Goal: Task Accomplishment & Management: Use online tool/utility

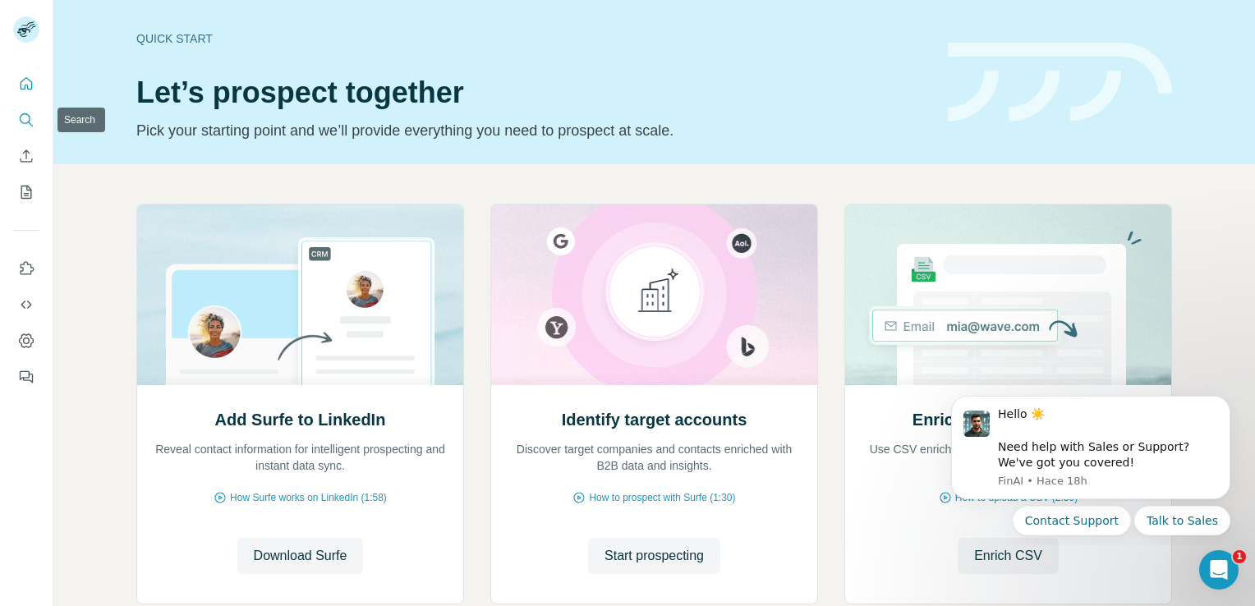
click at [23, 119] on icon "Search" at bounding box center [26, 120] width 16 height 16
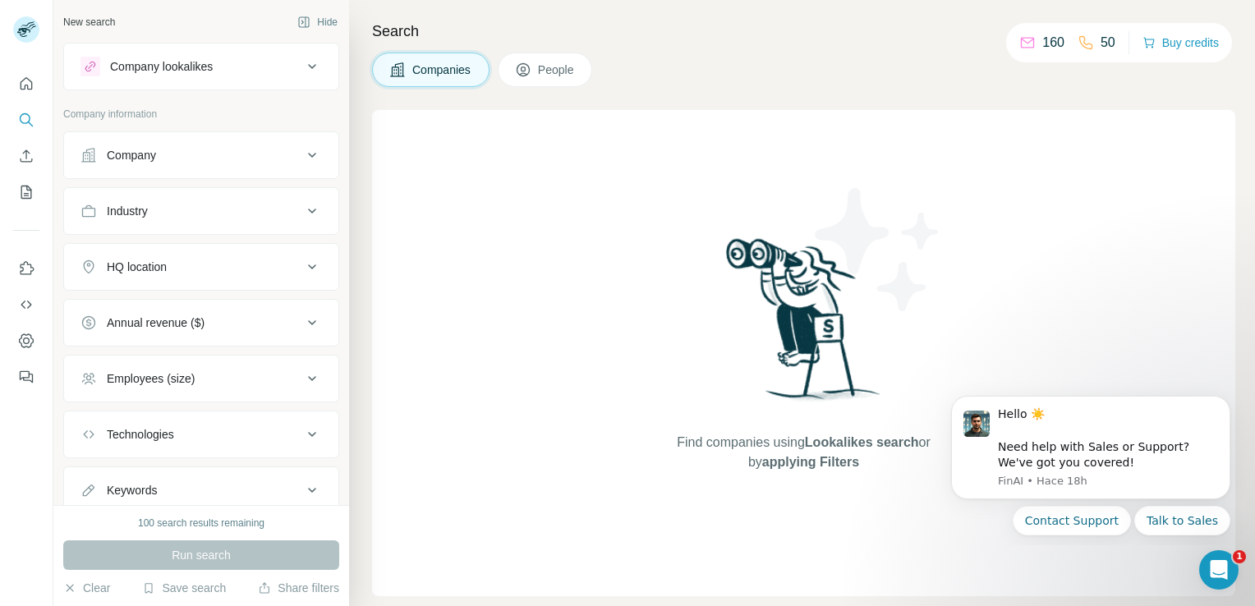
click at [273, 143] on button "Company" at bounding box center [201, 155] width 274 height 39
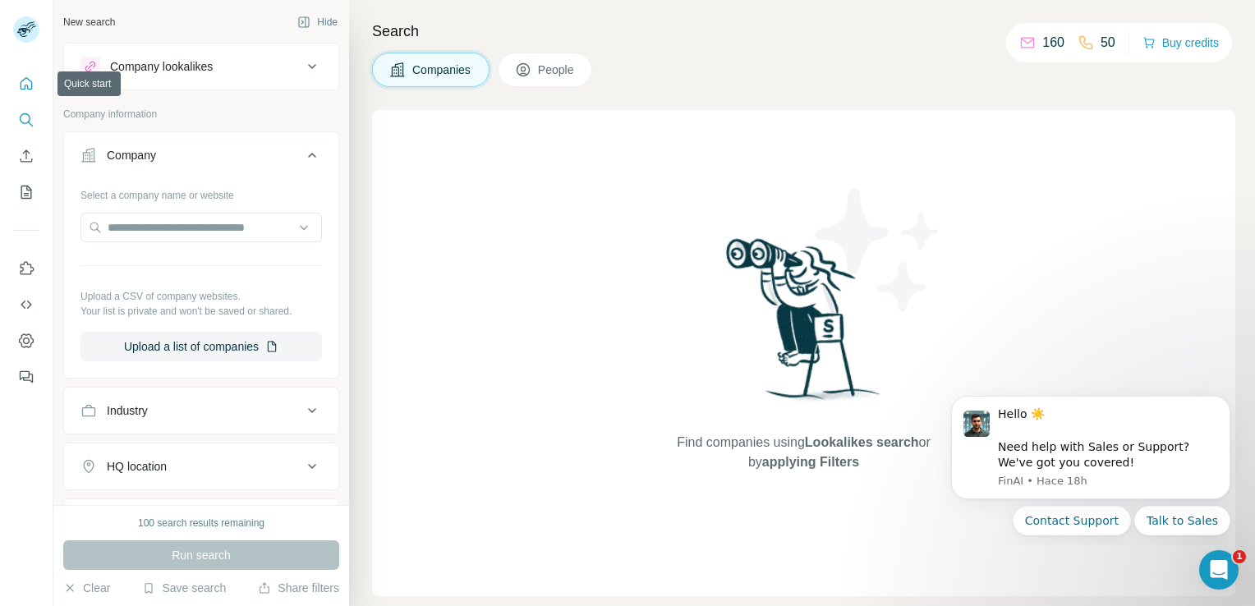
click at [27, 92] on button "Quick start" at bounding box center [26, 84] width 26 height 30
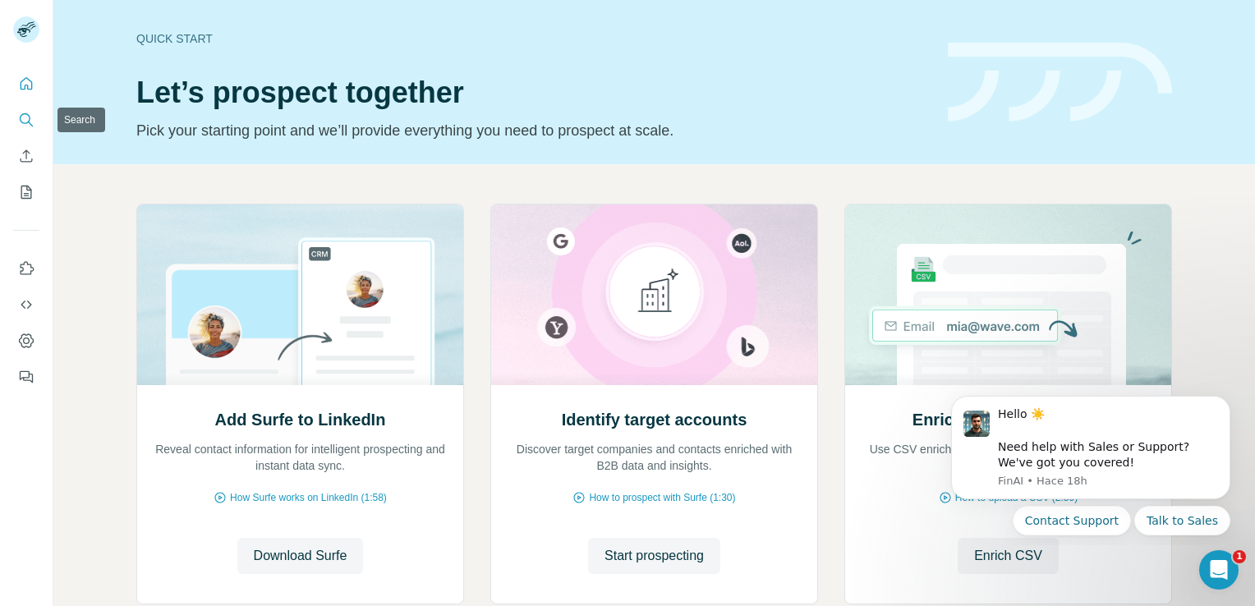
click at [30, 120] on icon "Search" at bounding box center [25, 118] width 11 height 11
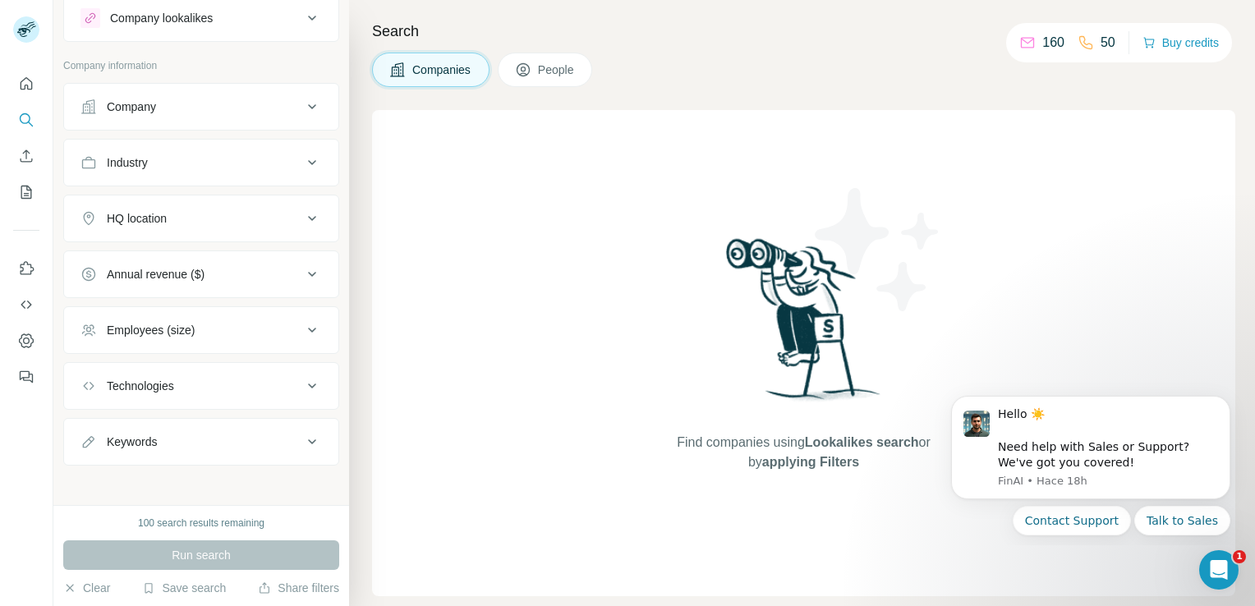
scroll to position [52, 0]
click at [188, 113] on button "Company" at bounding box center [201, 103] width 274 height 39
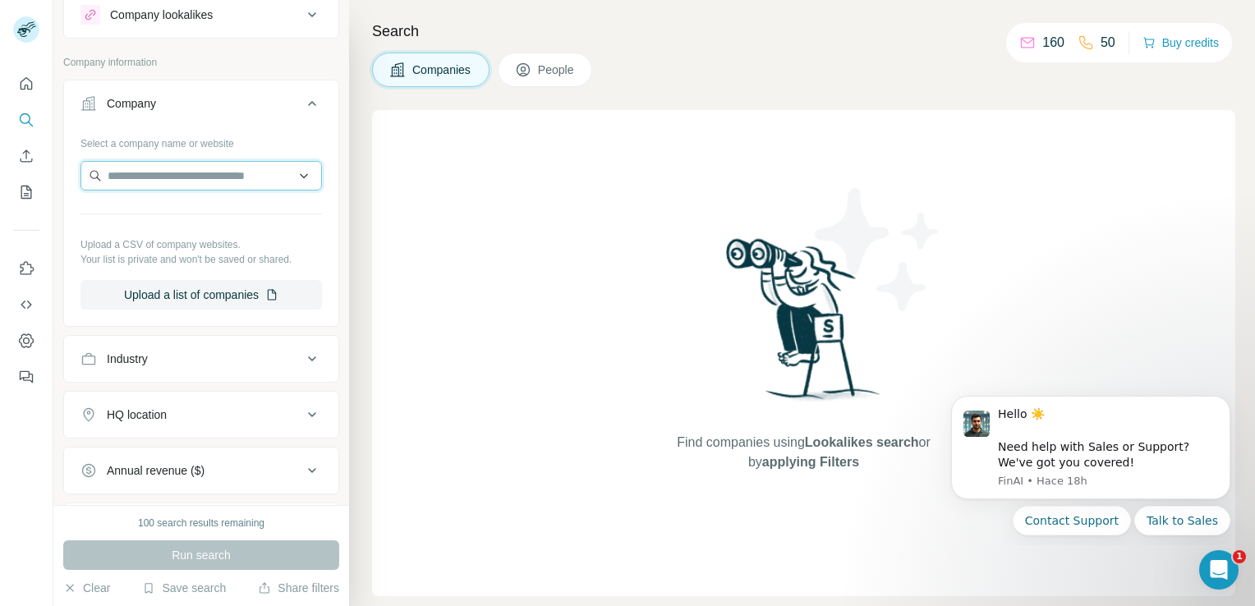
click at [182, 168] on input "text" at bounding box center [200, 176] width 241 height 30
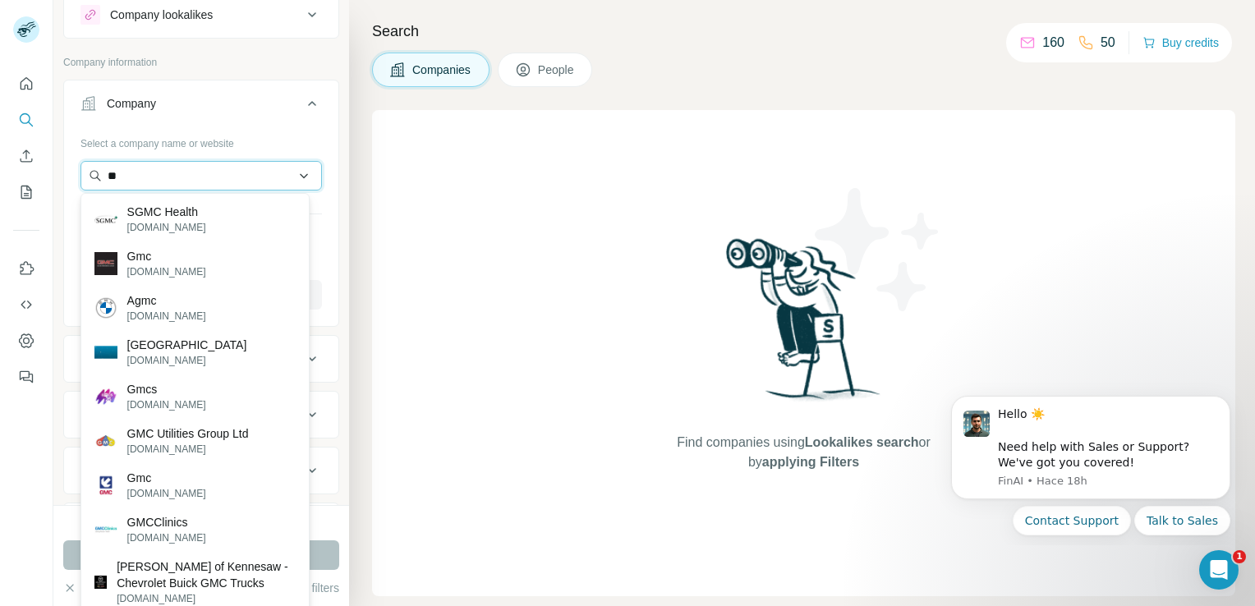
type input "*"
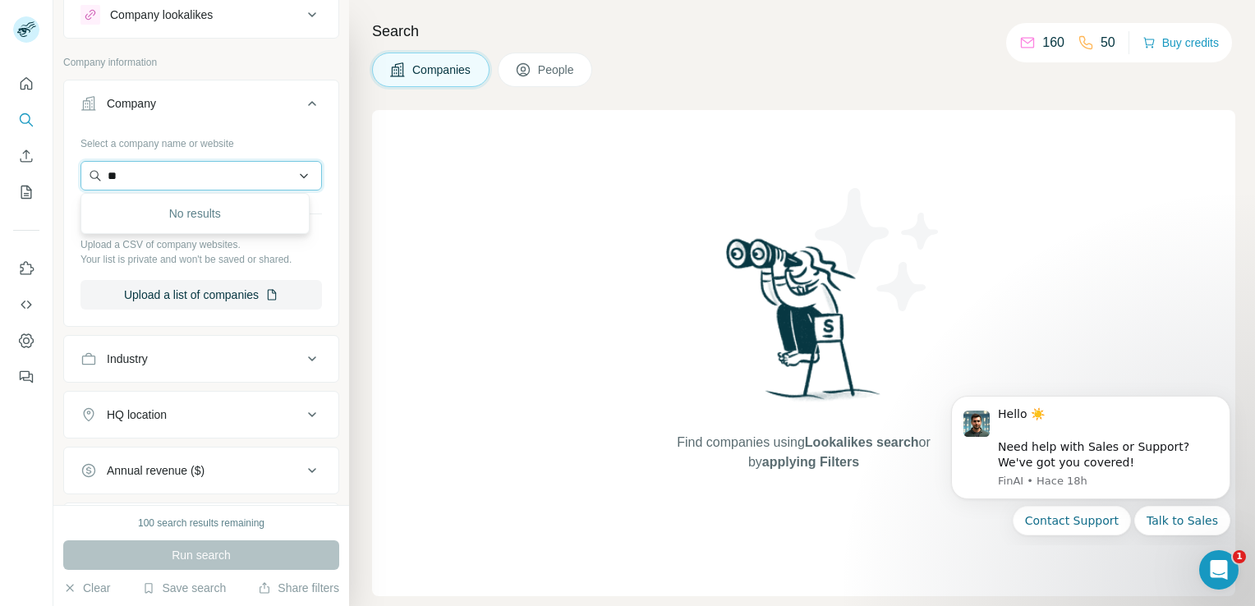
type input "*"
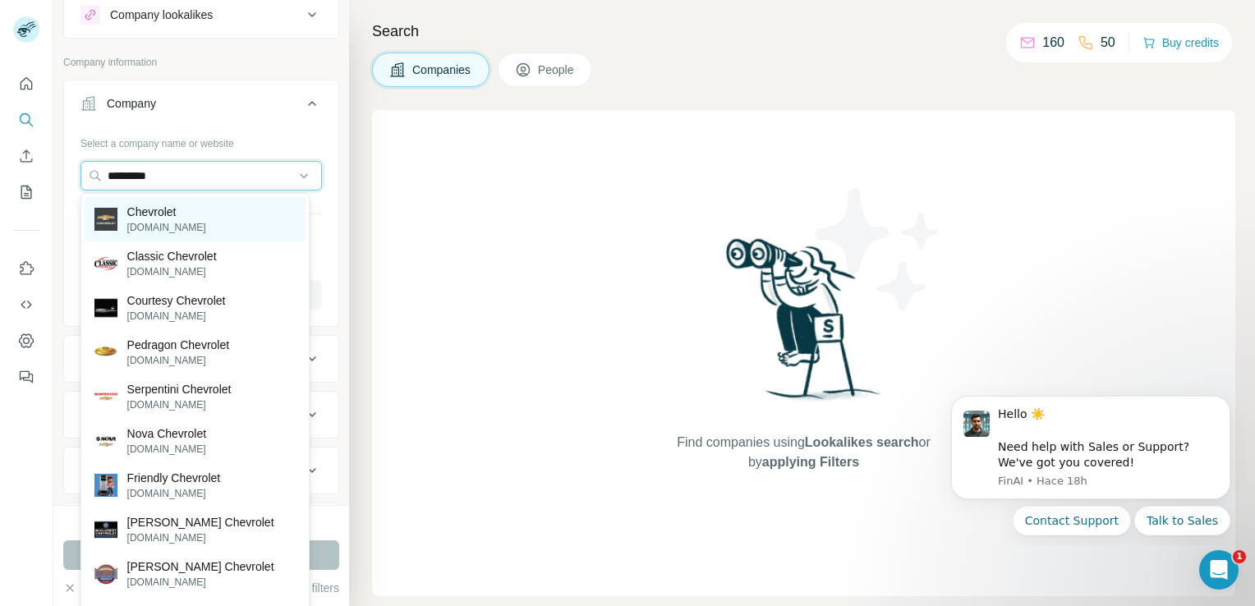
type input "*********"
click at [172, 225] on p "[DOMAIN_NAME]" at bounding box center [166, 227] width 79 height 15
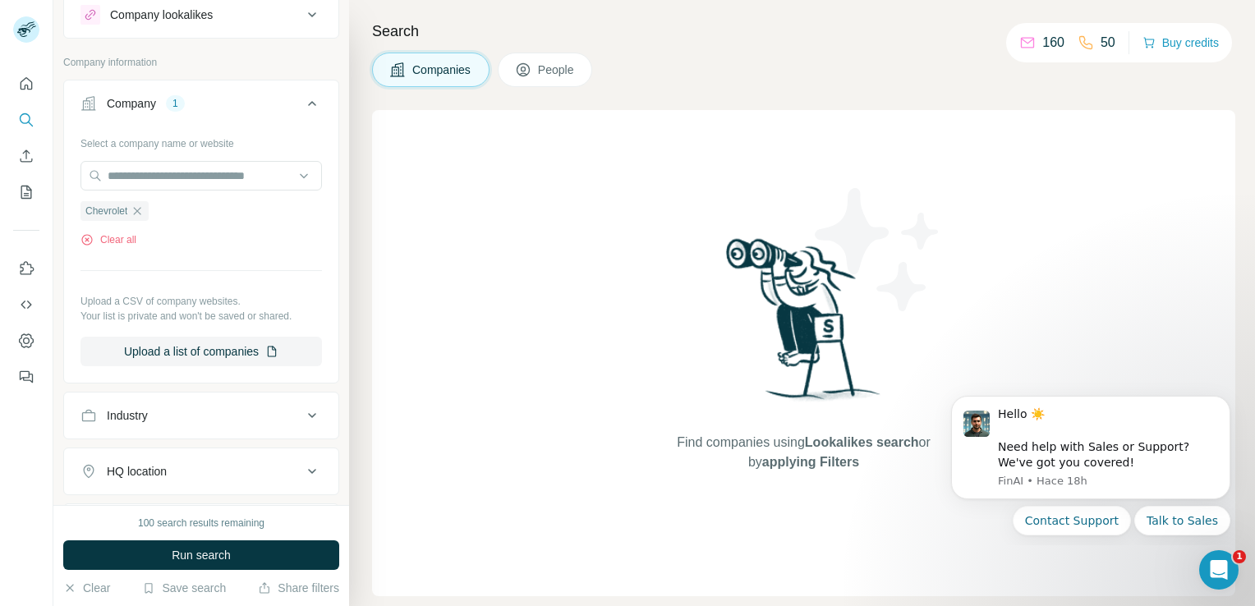
click at [302, 468] on icon at bounding box center [312, 472] width 20 height 20
click at [302, 474] on icon at bounding box center [312, 472] width 20 height 20
click at [173, 182] on input "text" at bounding box center [200, 176] width 241 height 30
type input "*"
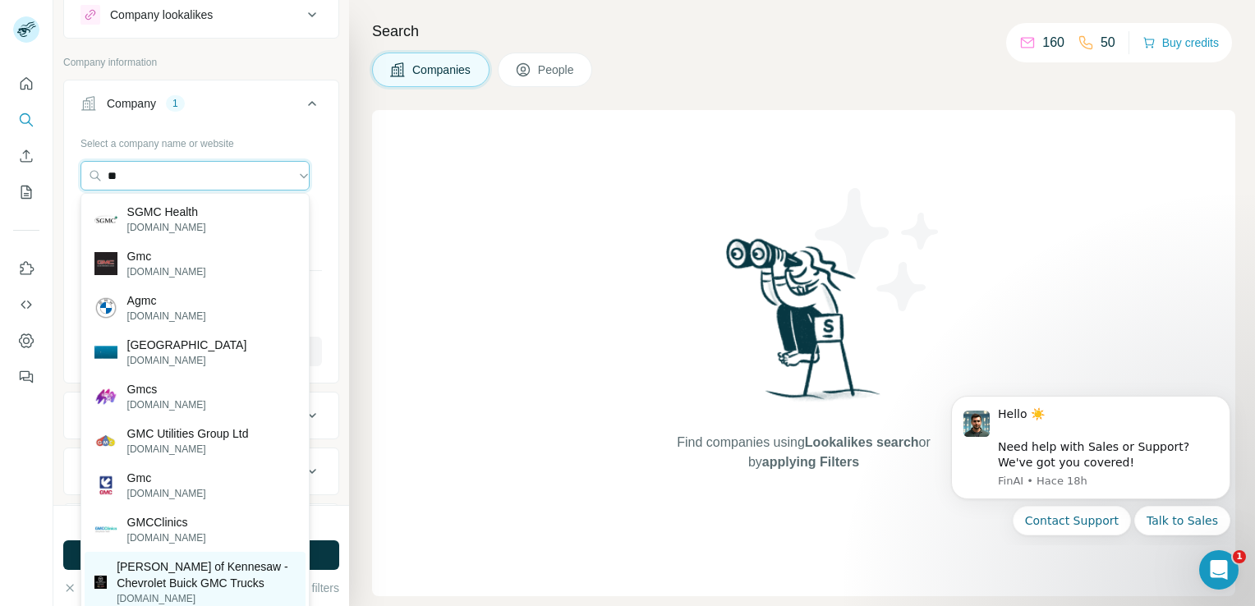
type input "*"
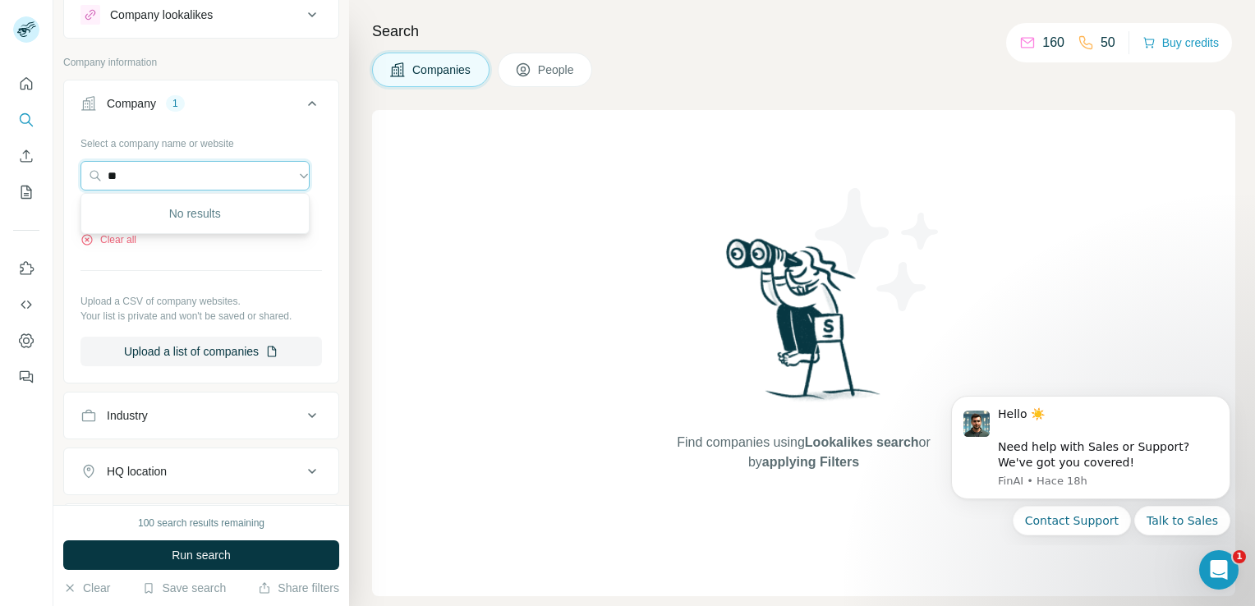
type input "*"
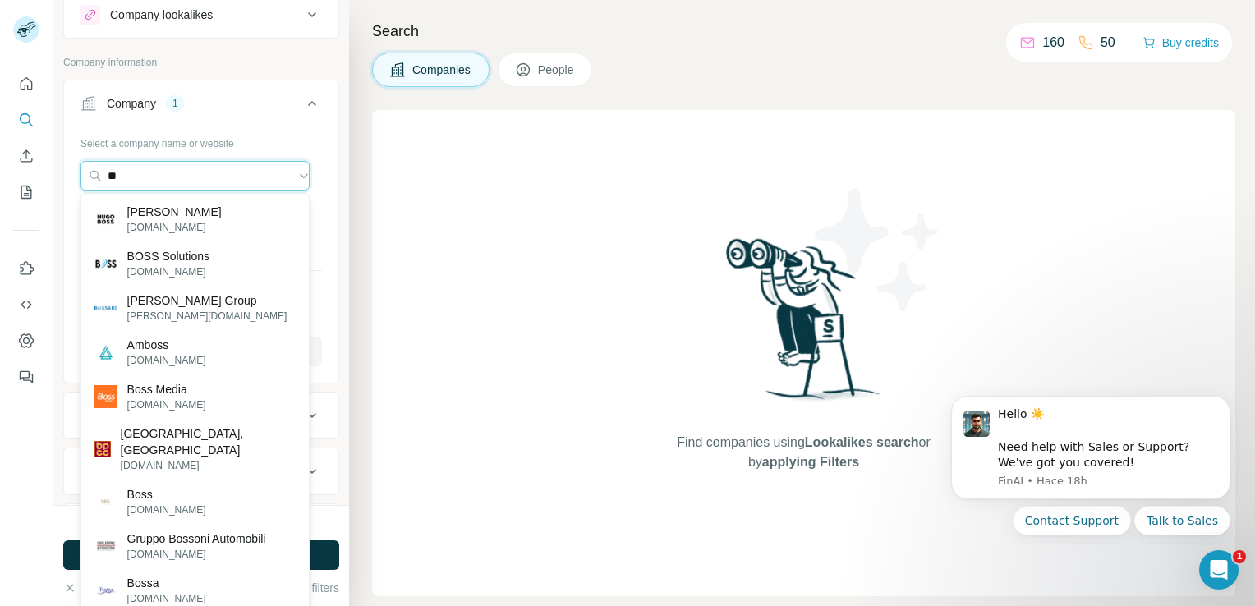
type input "*"
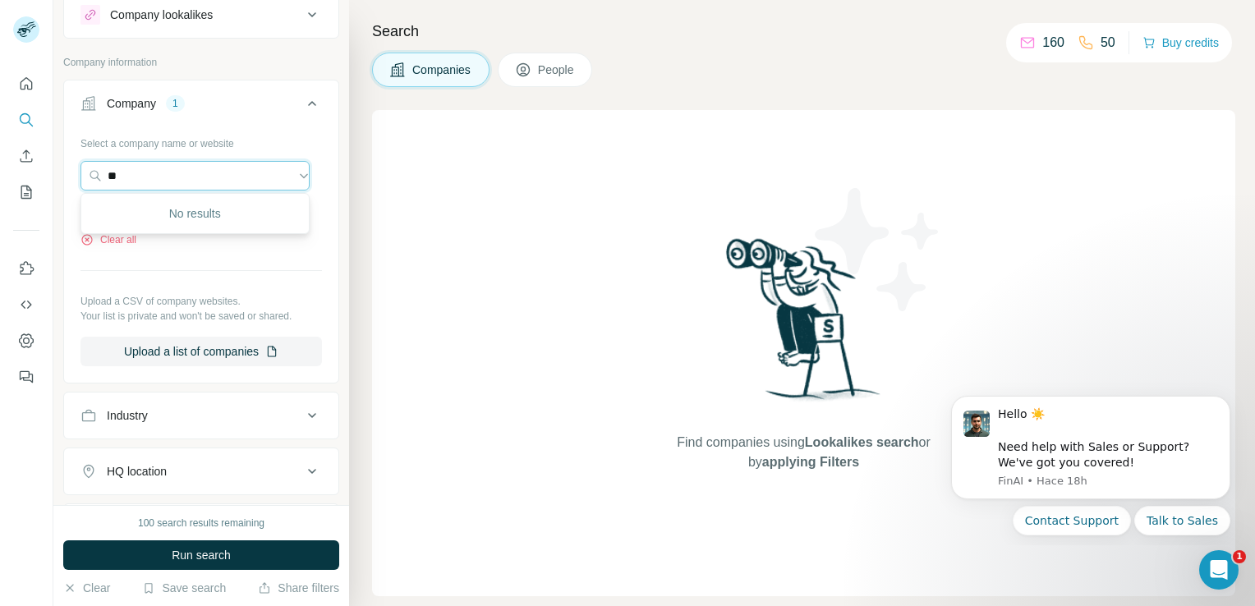
type input "*"
click at [154, 176] on input "*****" at bounding box center [194, 176] width 229 height 30
type input "*"
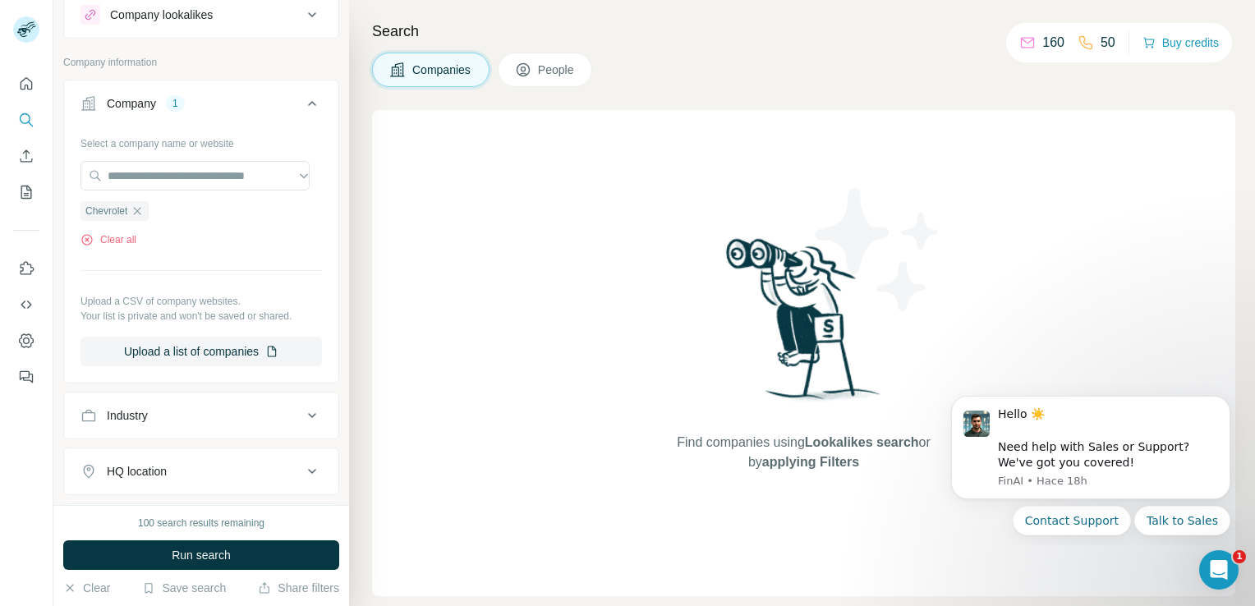
click at [302, 104] on icon at bounding box center [312, 104] width 20 height 20
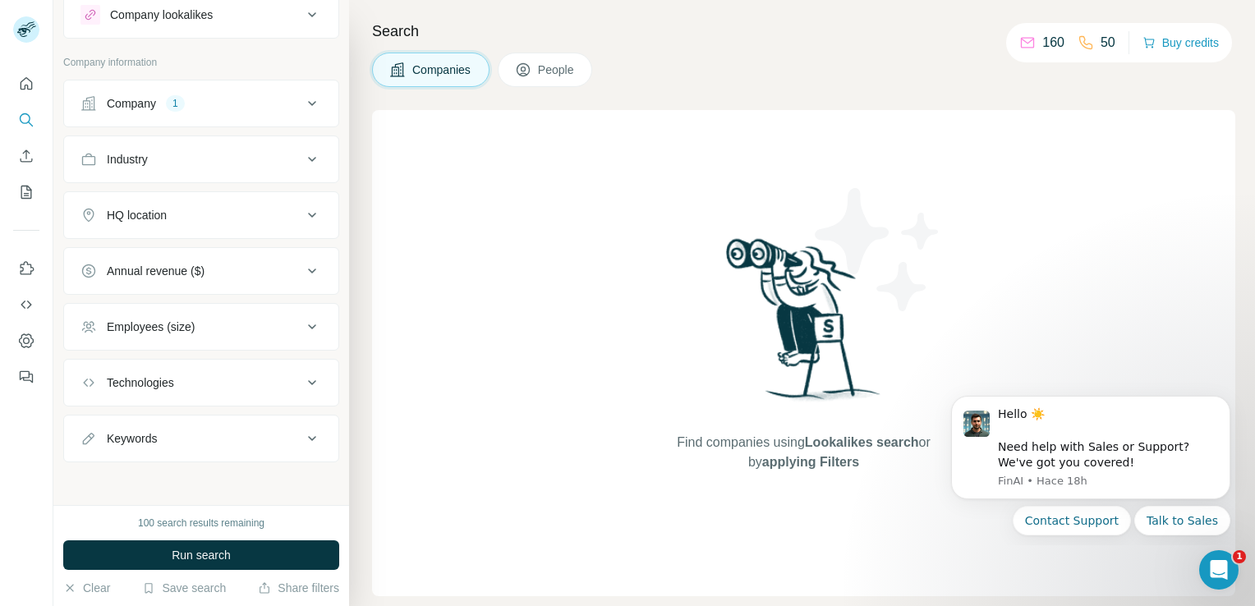
click at [197, 103] on div "Company 1" at bounding box center [191, 103] width 222 height 16
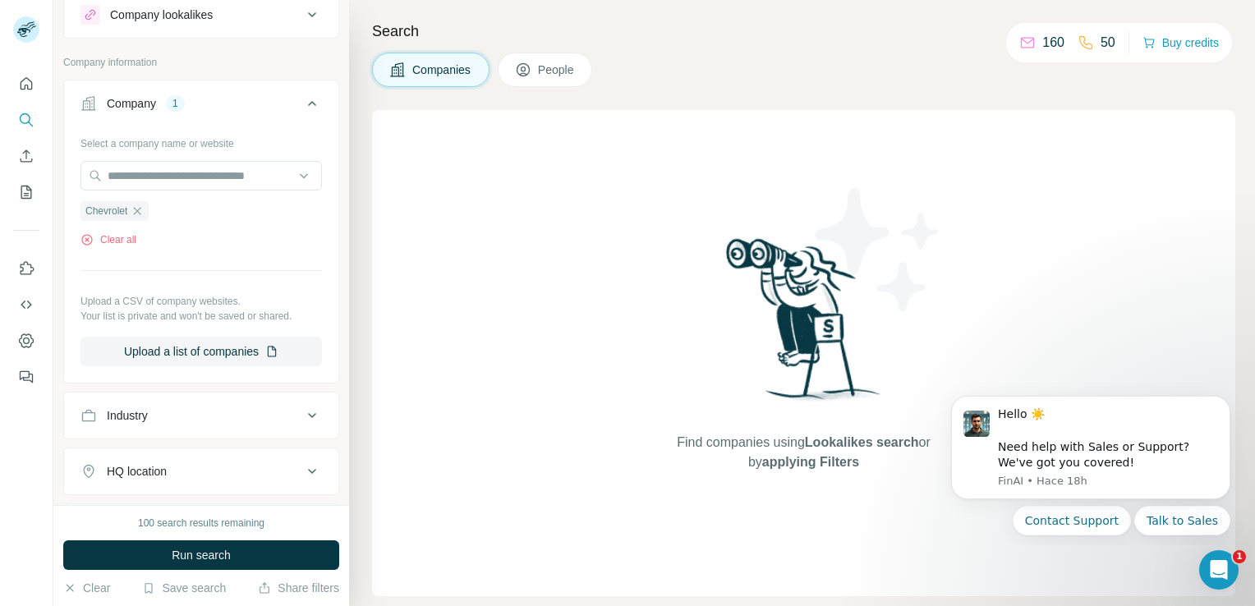
click at [302, 105] on icon at bounding box center [312, 104] width 20 height 20
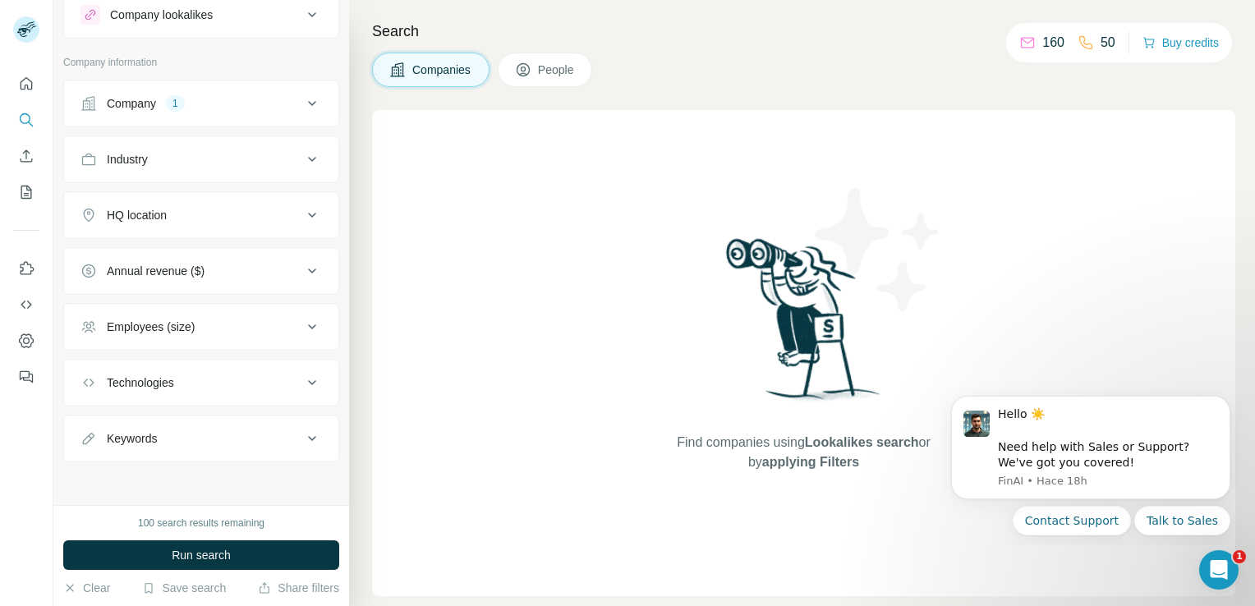
click at [249, 163] on div "Industry" at bounding box center [191, 159] width 222 height 16
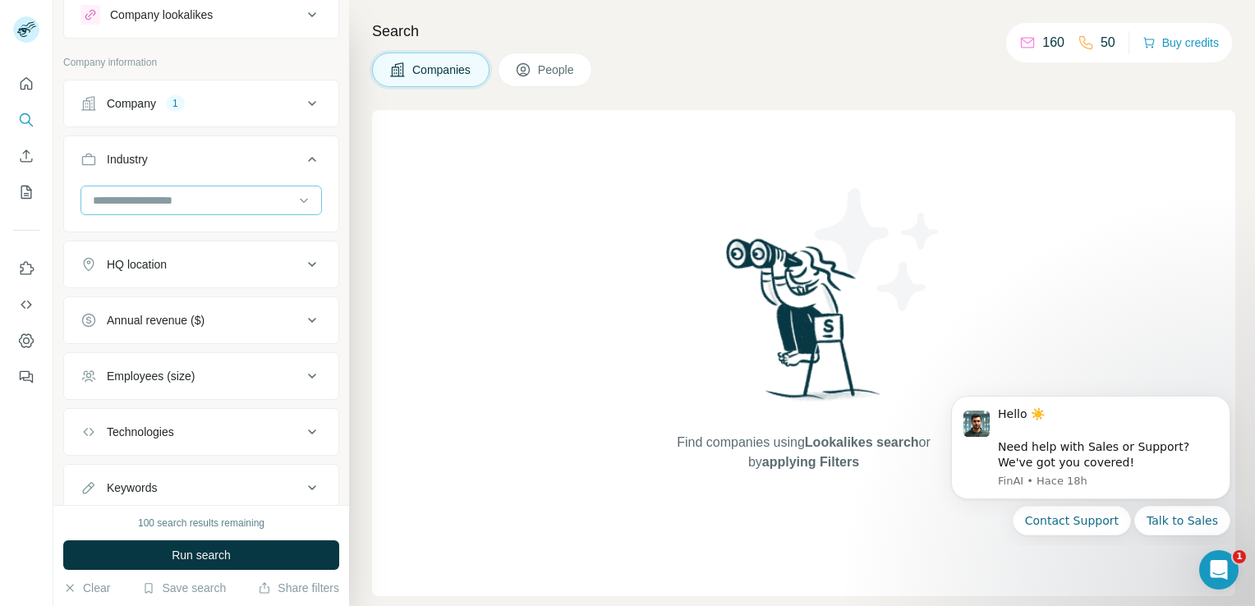
click at [214, 192] on input at bounding box center [192, 200] width 203 height 18
click at [180, 159] on div "Industry" at bounding box center [191, 159] width 222 height 16
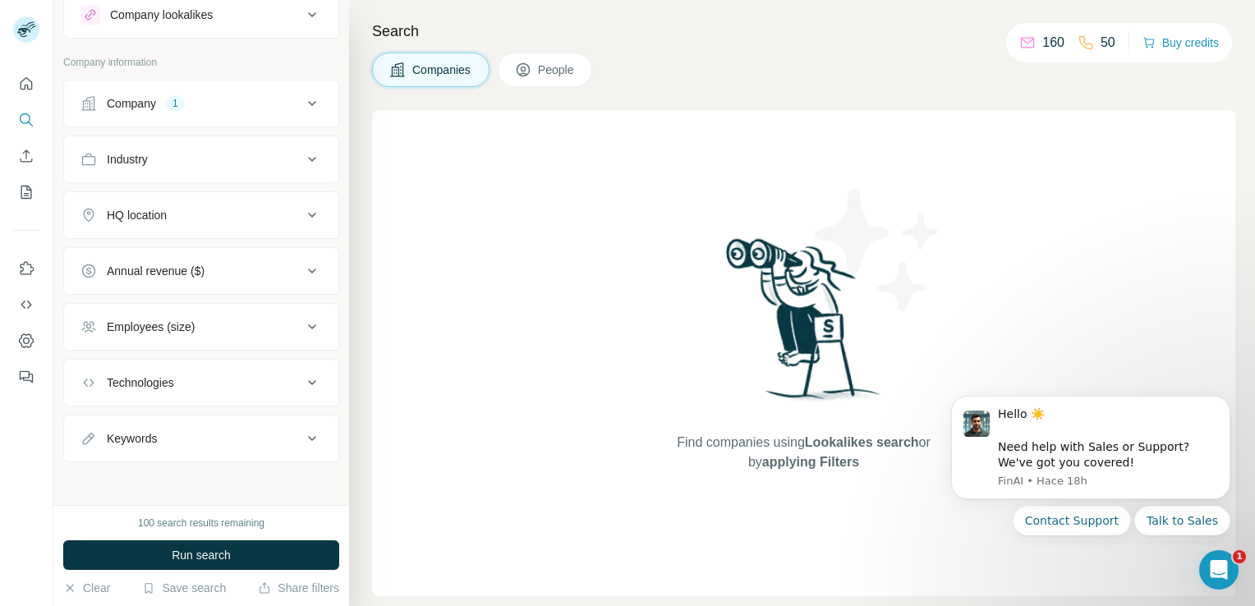
click at [145, 98] on div "Company" at bounding box center [131, 103] width 49 height 16
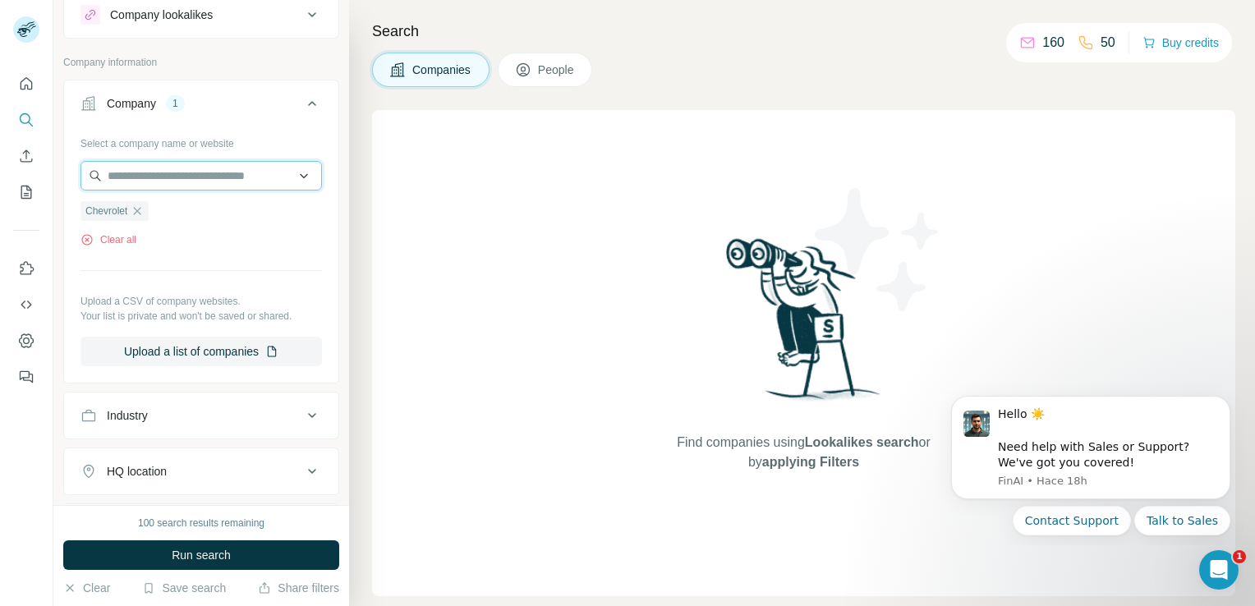
click at [154, 169] on input "text" at bounding box center [200, 176] width 241 height 30
type input "*"
click at [302, 108] on icon at bounding box center [312, 104] width 20 height 20
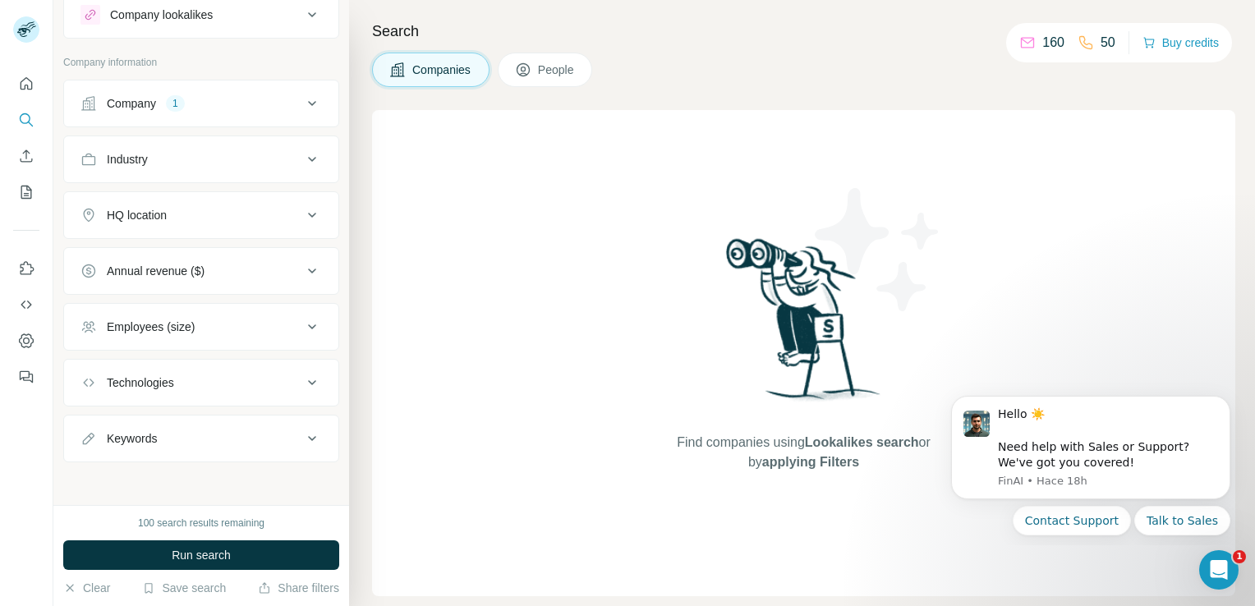
click at [276, 159] on div "Industry" at bounding box center [191, 159] width 222 height 16
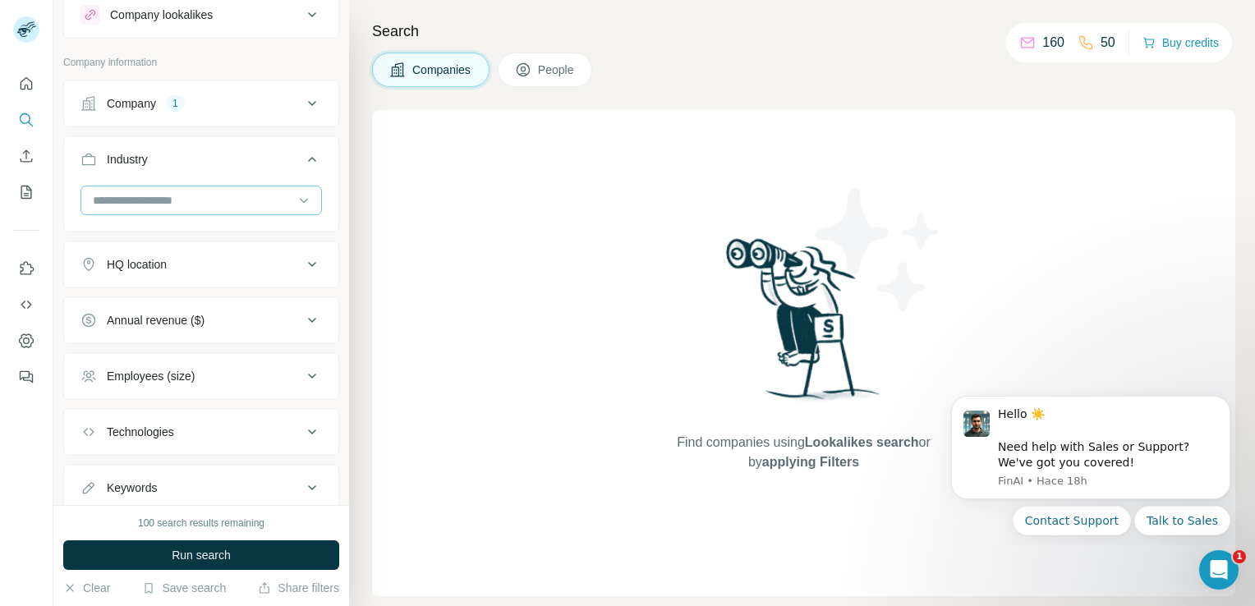
click at [255, 195] on input at bounding box center [192, 200] width 203 height 18
click at [239, 196] on input at bounding box center [192, 200] width 203 height 18
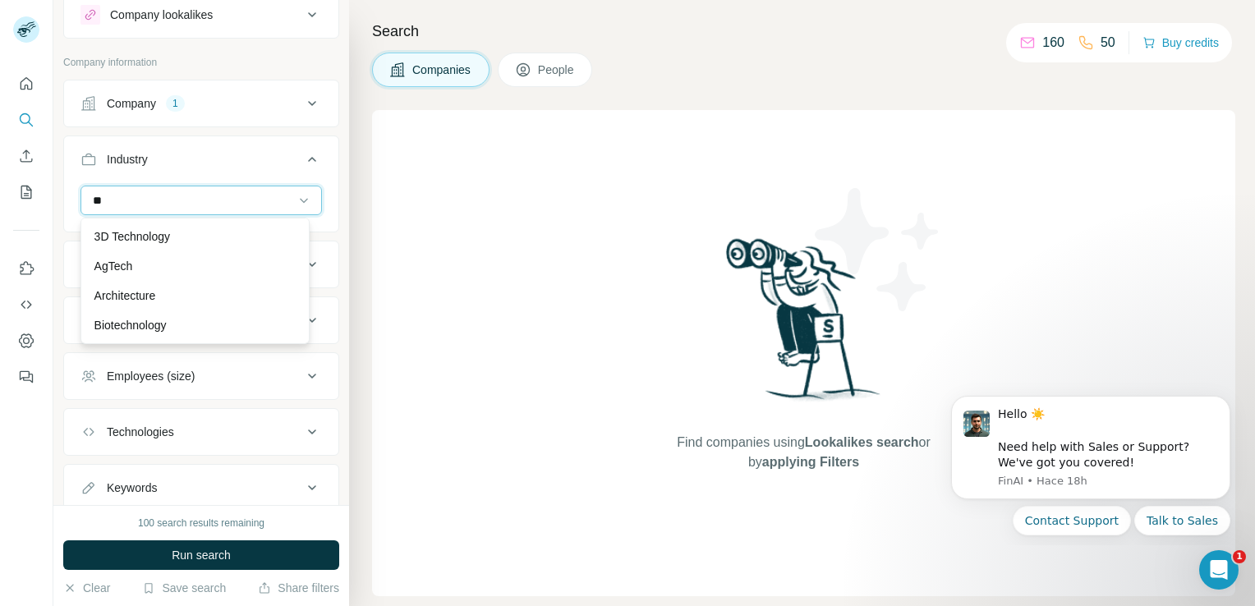
type input "*"
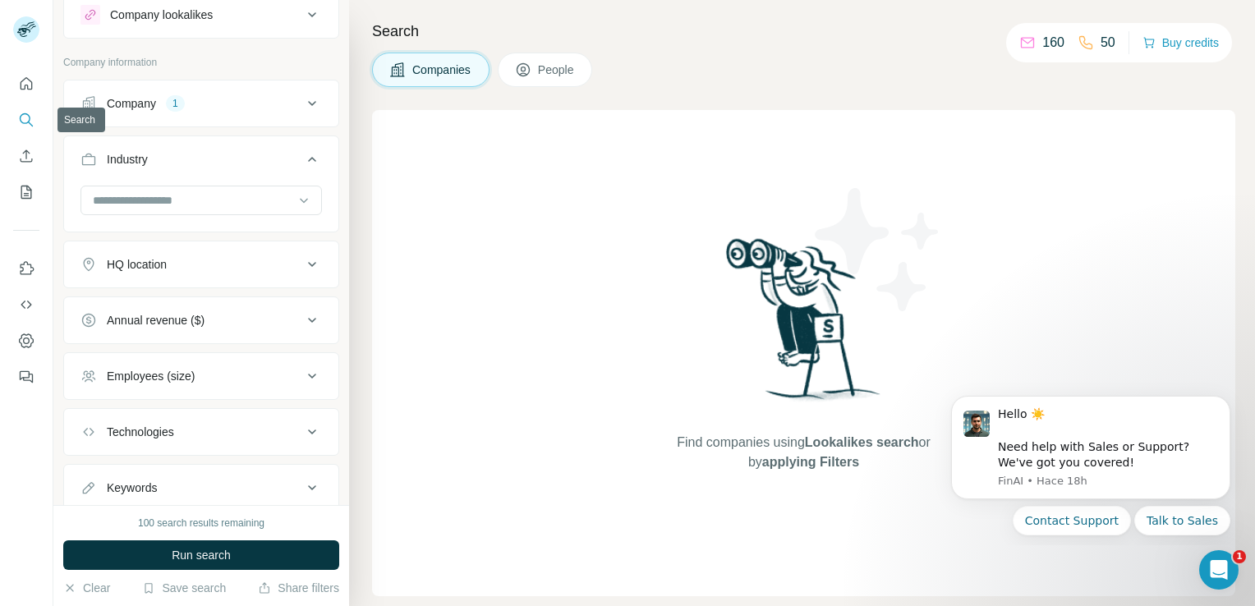
click at [27, 120] on icon "Search" at bounding box center [26, 120] width 16 height 16
click at [302, 11] on icon at bounding box center [312, 15] width 20 height 20
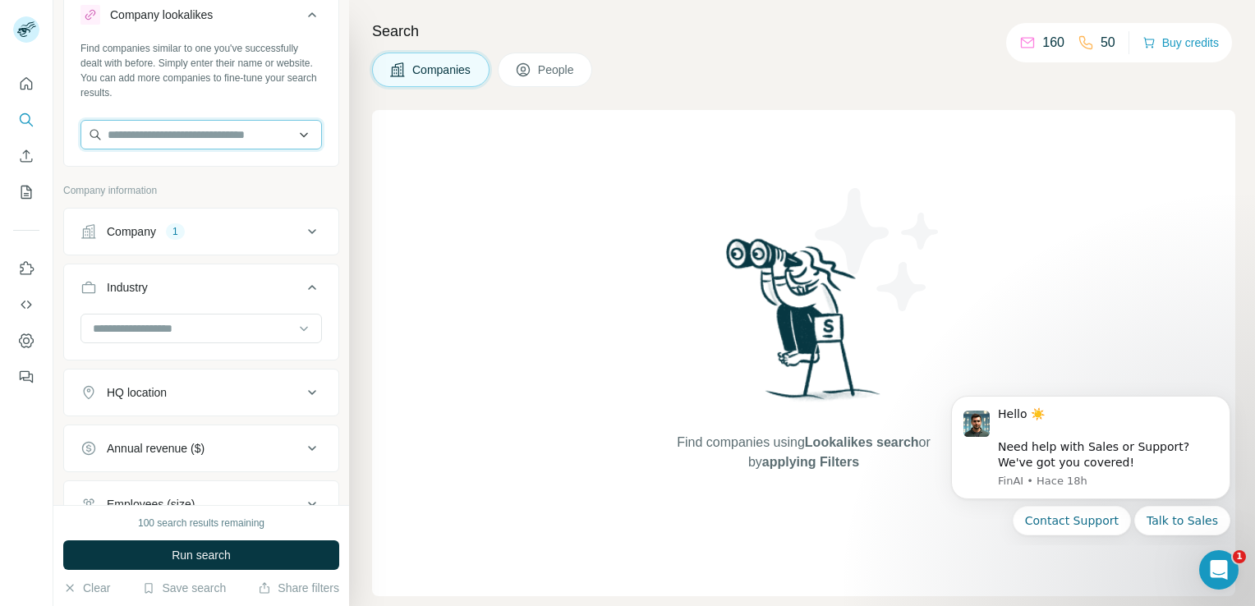
click at [226, 131] on input "text" at bounding box center [200, 135] width 241 height 30
type input "*"
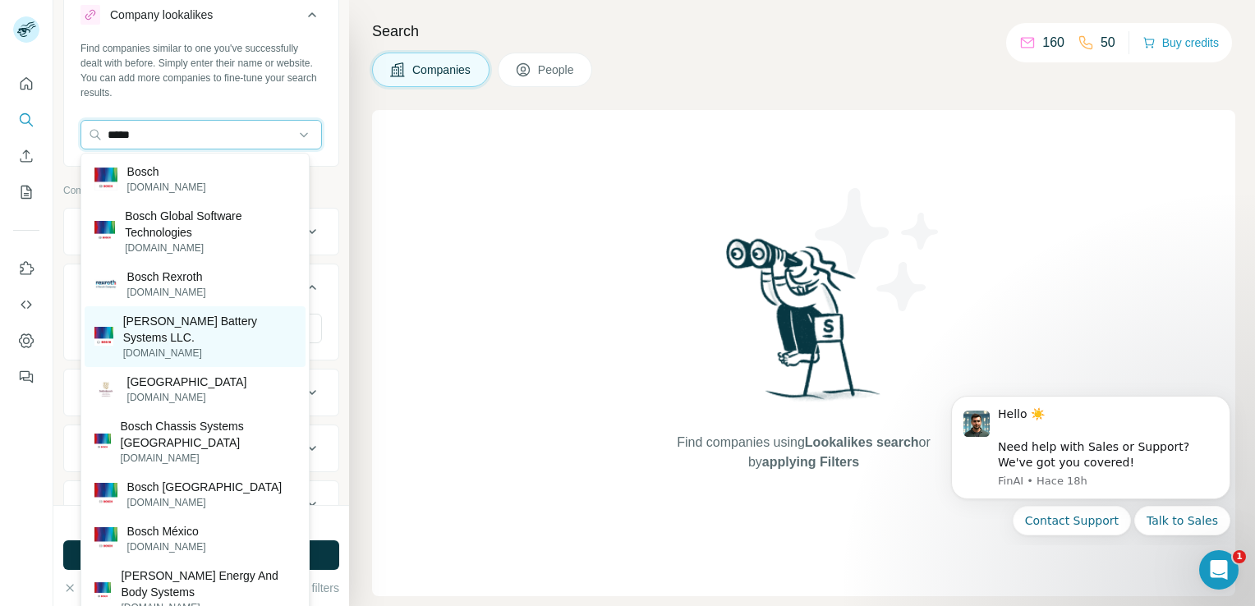
type input "*****"
click at [206, 317] on p "[PERSON_NAME] Battery Systems LLC." at bounding box center [209, 329] width 172 height 33
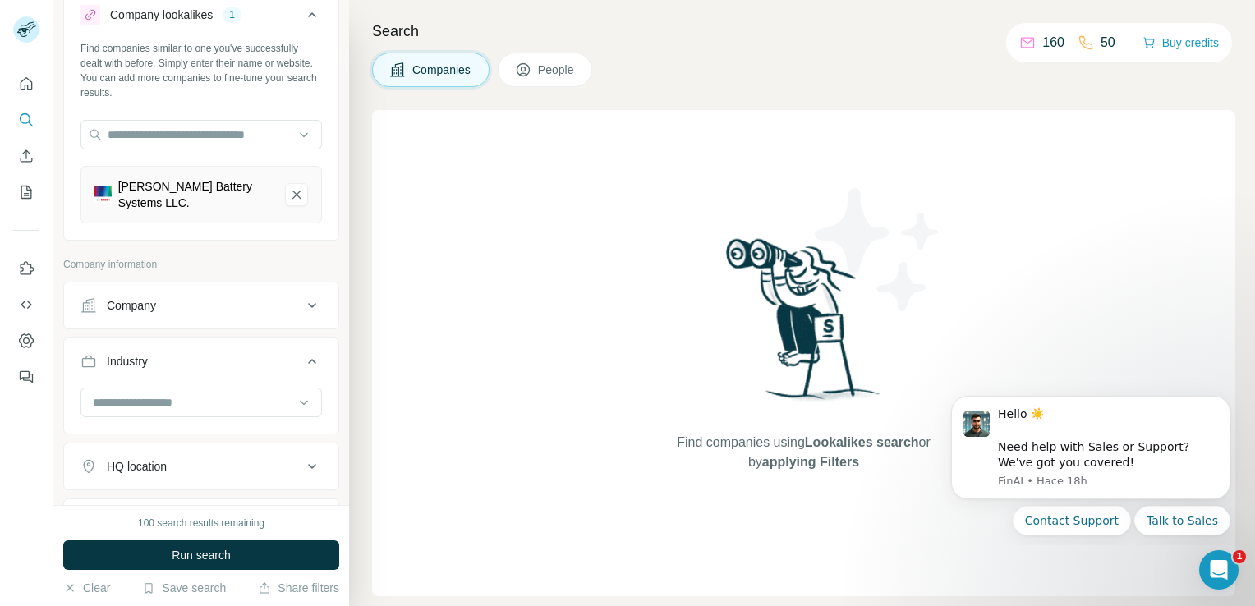
click at [302, 463] on icon at bounding box center [312, 467] width 20 height 20
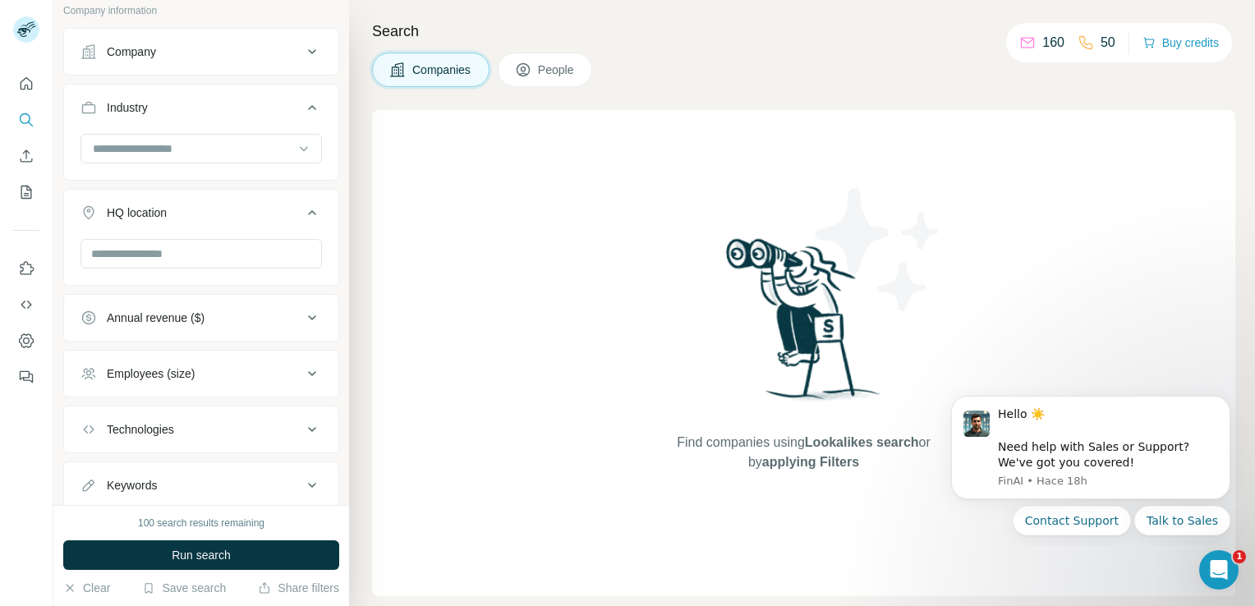
scroll to position [315, 0]
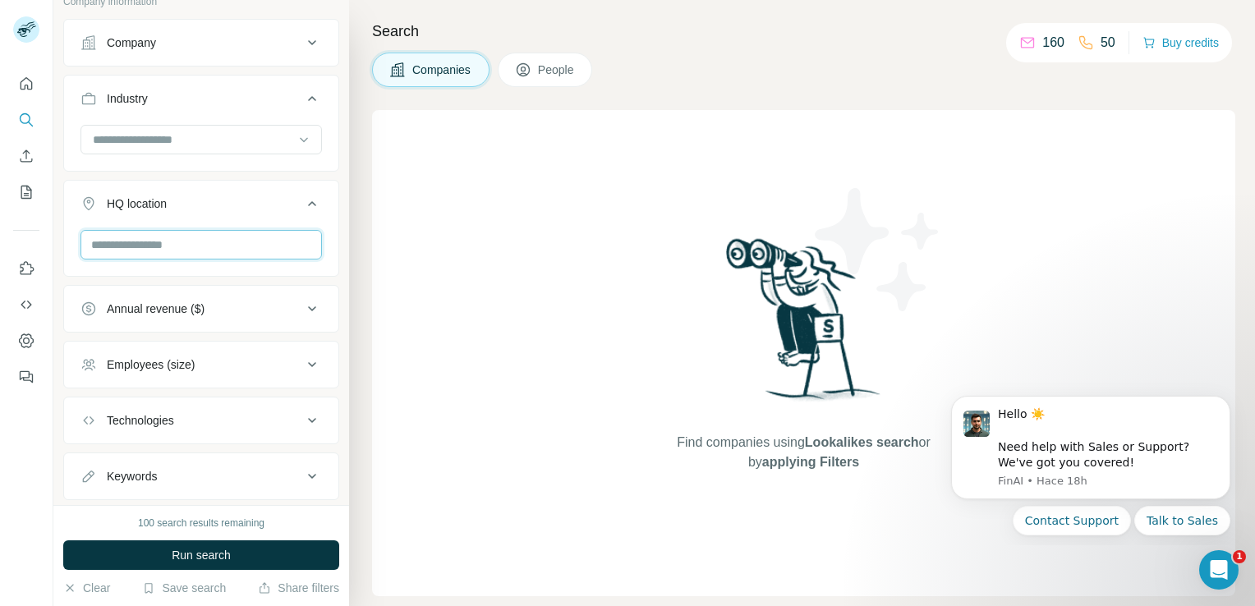
click at [250, 245] on input "text" at bounding box center [200, 245] width 241 height 30
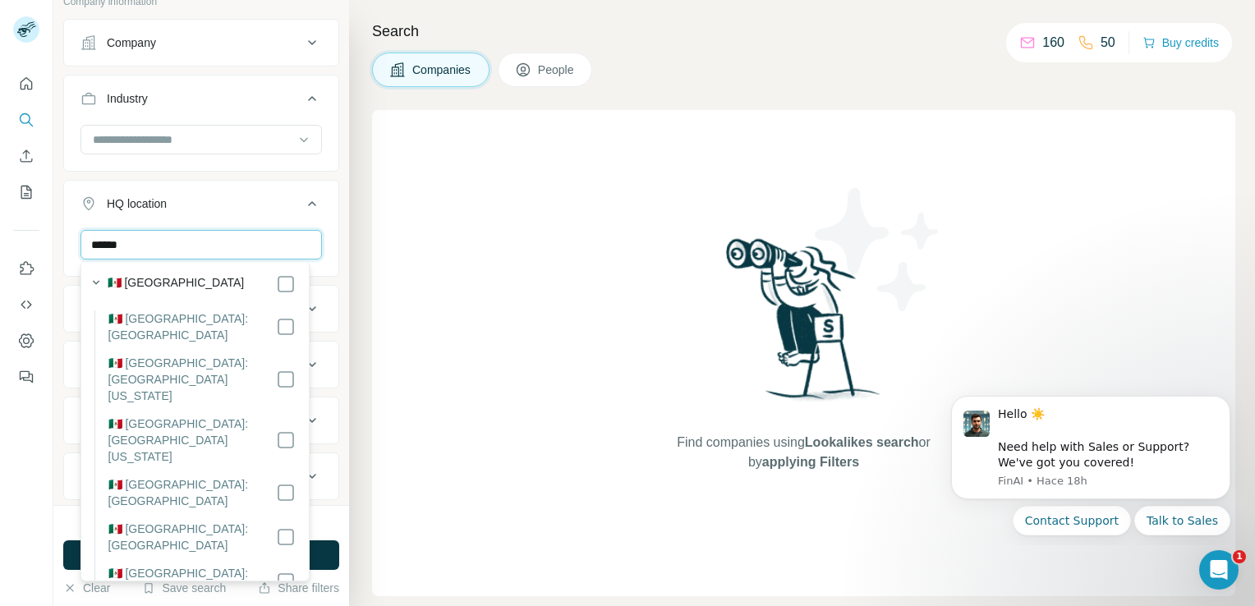
scroll to position [0, 0]
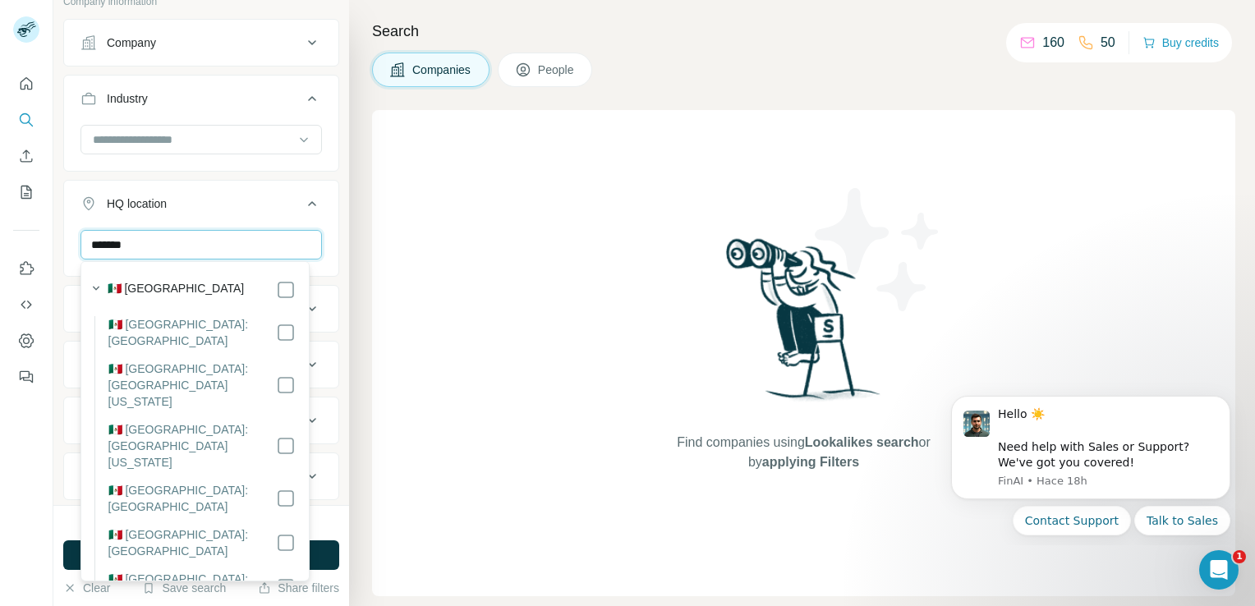
type input "******"
click at [335, 468] on div "New search Hide Company lookalikes 1 Find companies similar to one you've succe…" at bounding box center [201, 252] width 296 height 505
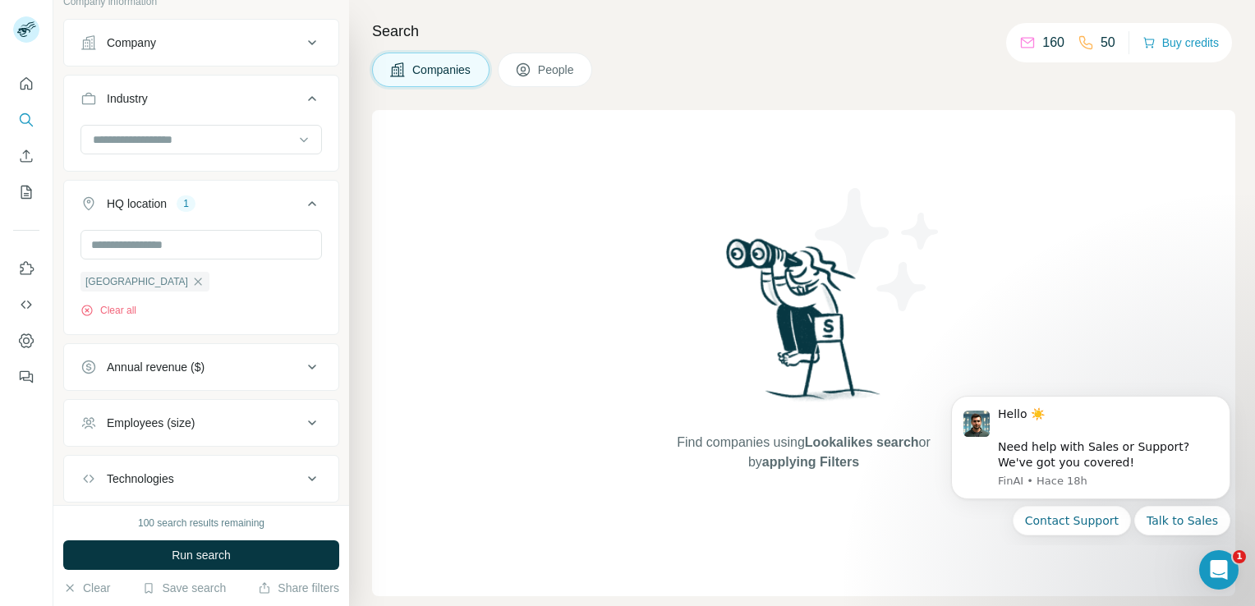
click at [302, 368] on icon at bounding box center [312, 367] width 20 height 20
click at [302, 422] on icon at bounding box center [312, 423] width 20 height 20
click at [302, 471] on icon at bounding box center [312, 479] width 20 height 20
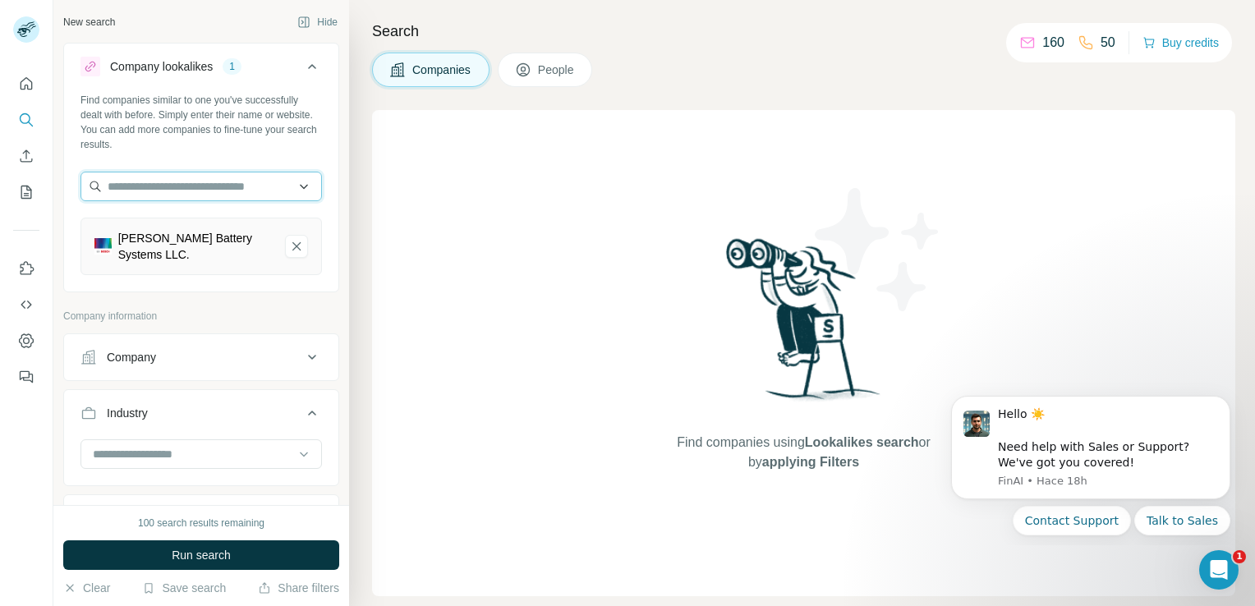
click at [232, 190] on input "text" at bounding box center [200, 187] width 241 height 30
type input "*"
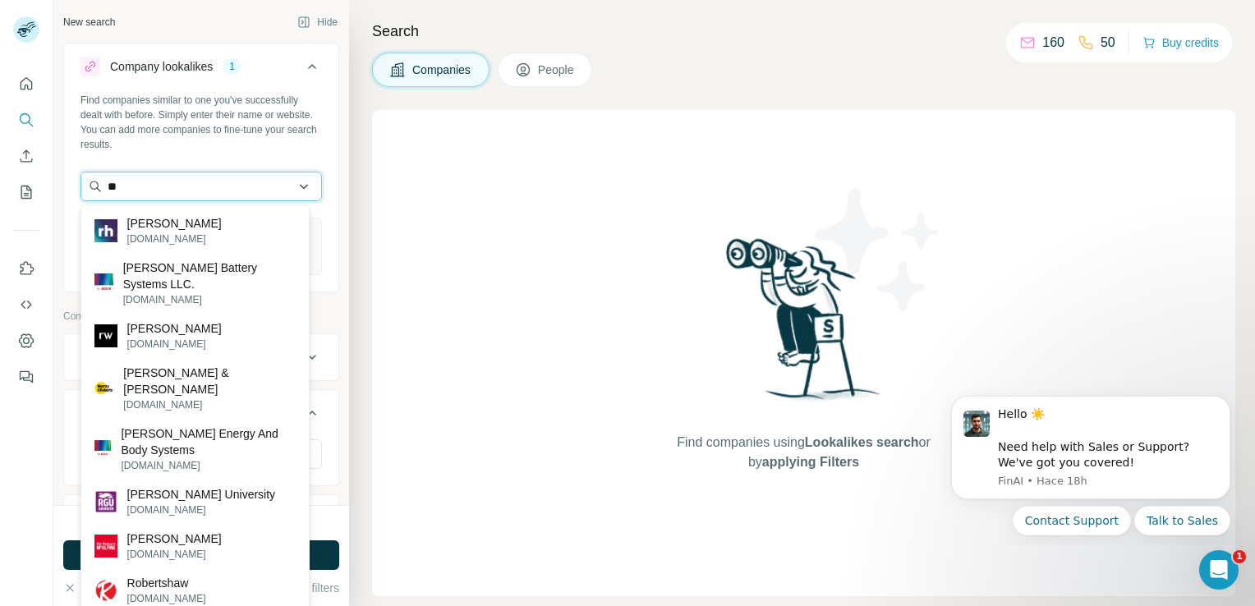
type input "*"
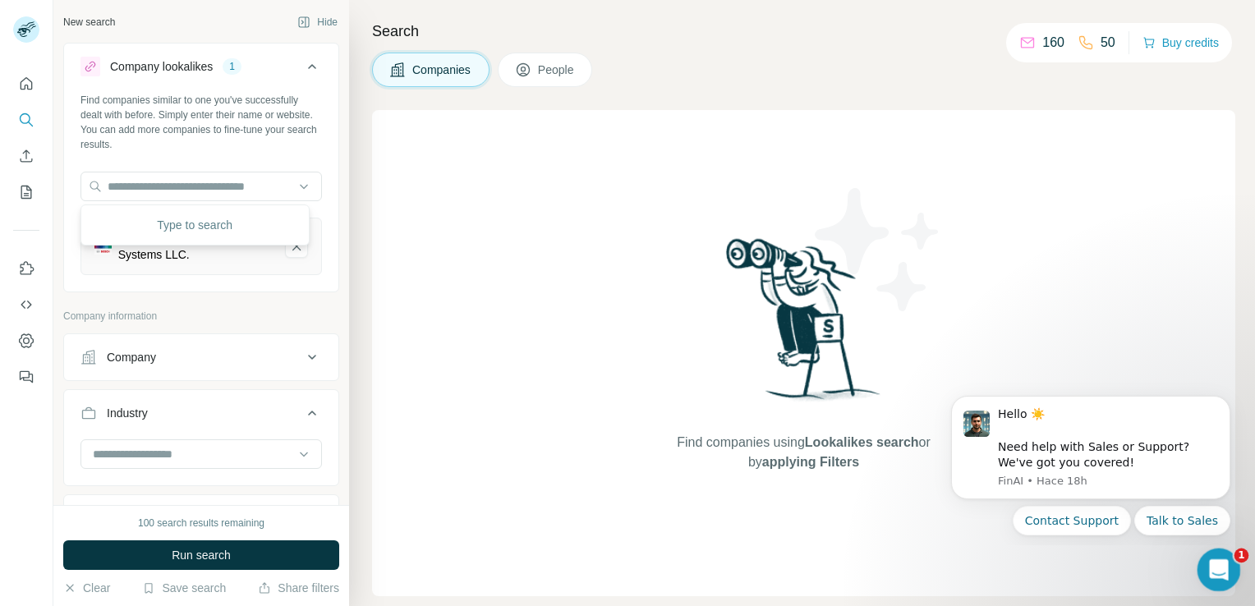
click at [1216, 553] on div "Abrir Intercom Messenger" at bounding box center [1216, 567] width 54 height 54
click at [214, 175] on input "text" at bounding box center [200, 187] width 241 height 30
type input "*"
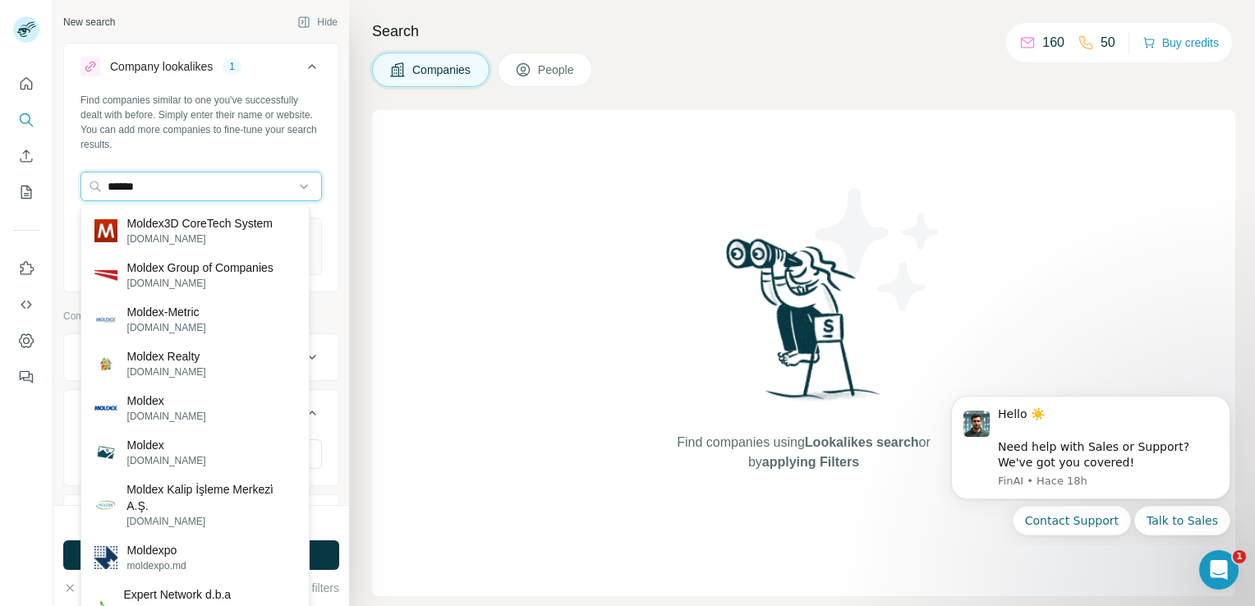
type input "******"
